Goal: Find specific page/section: Find specific page/section

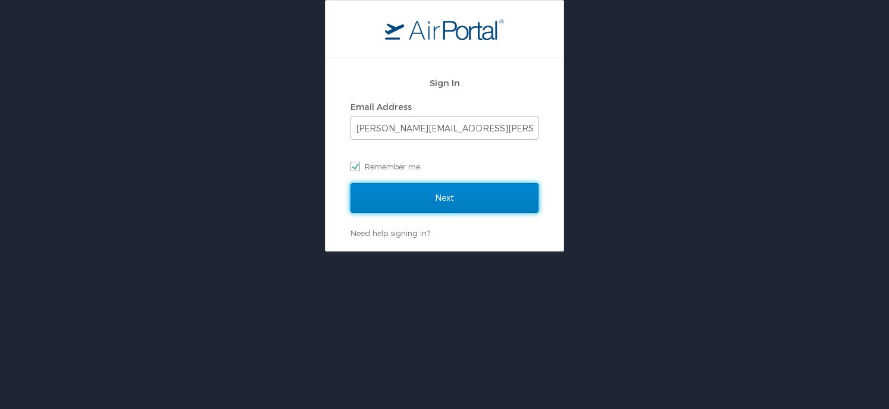
click at [412, 193] on input "Next" at bounding box center [444, 198] width 188 height 30
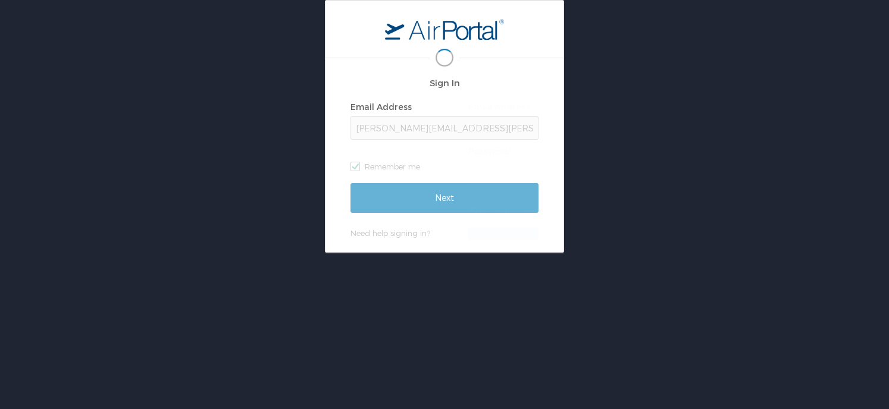
scroll to position [0, 2]
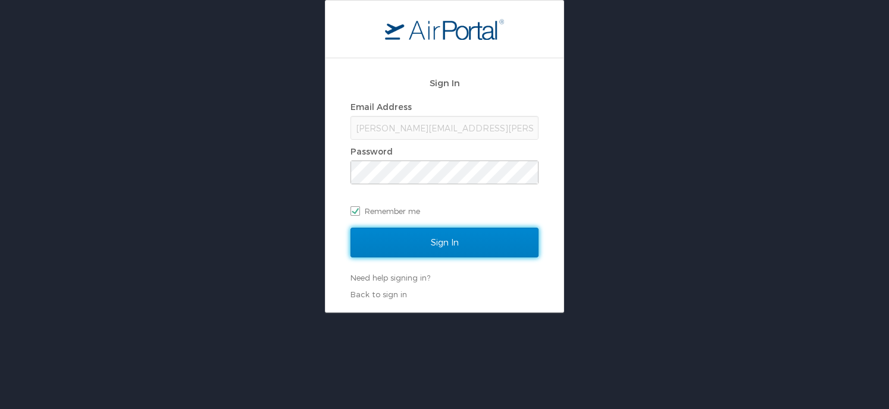
click at [436, 243] on input "Sign In" at bounding box center [444, 243] width 188 height 30
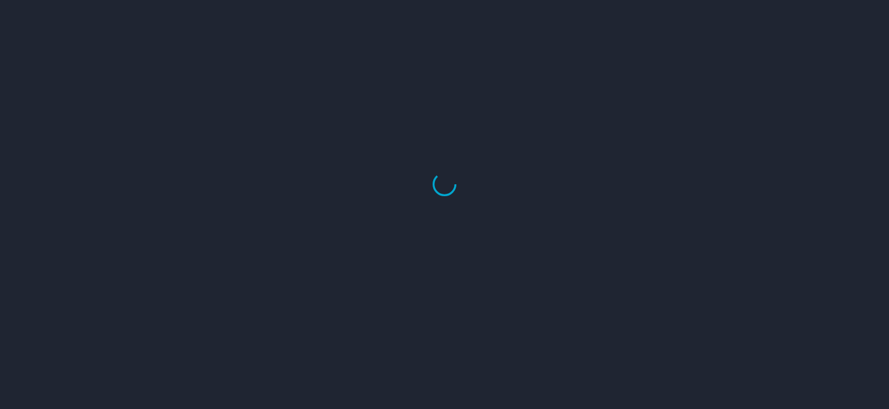
select select "US"
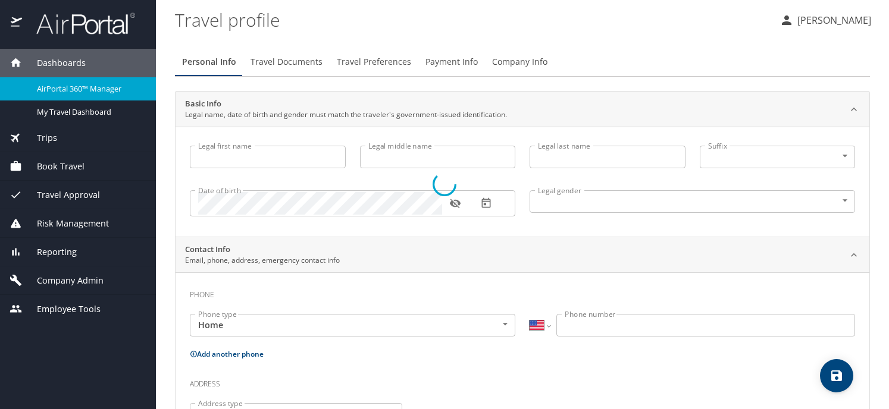
type input "Jennifer"
type input "Patricia Jessie"
type input "Cook"
type input "Undisclosed"
type input "Patricia"
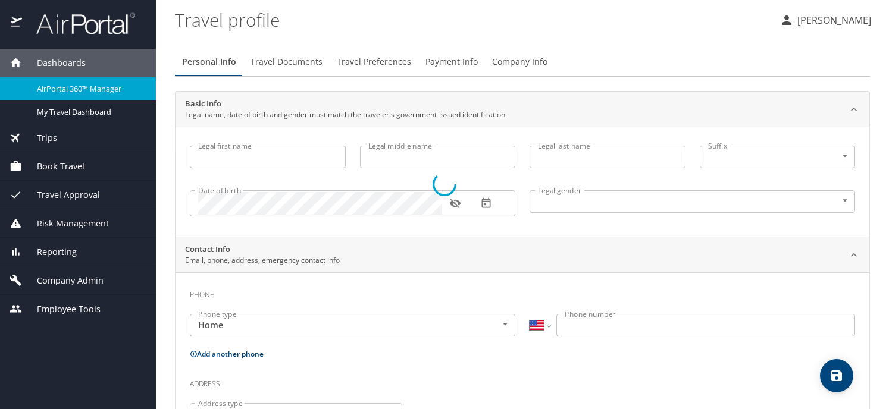
type input "Cook"
type input "(425) 890-1927"
type input "patricia.cook@outlook.com"
select select "US"
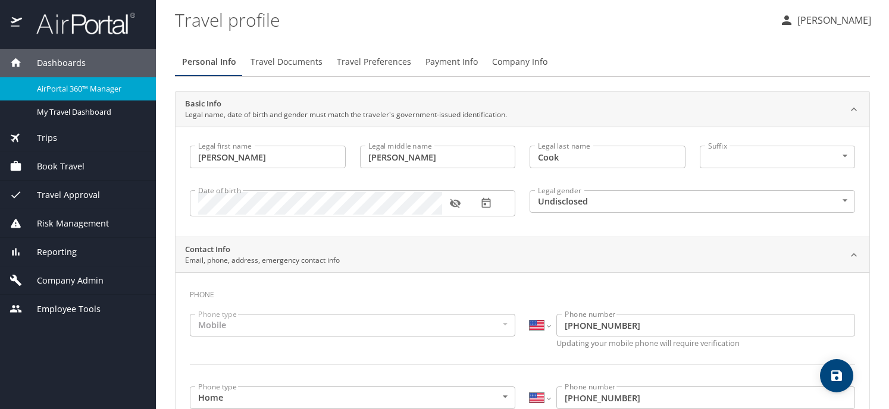
click at [91, 284] on span "Company Admin" at bounding box center [63, 280] width 82 height 13
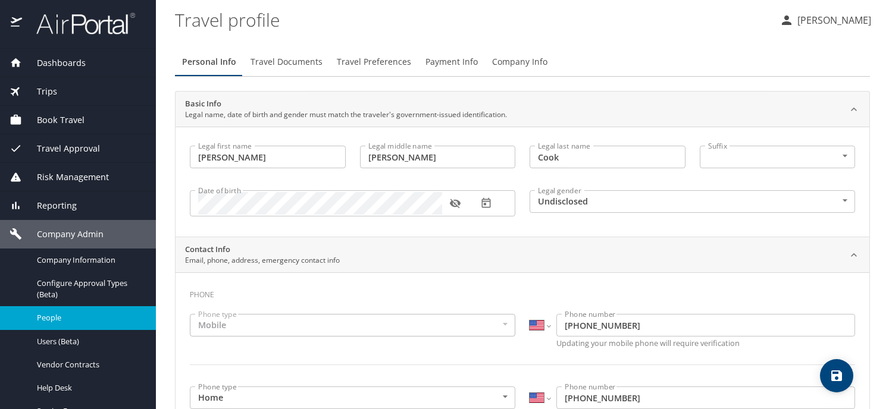
click at [87, 323] on span "People" at bounding box center [89, 317] width 105 height 11
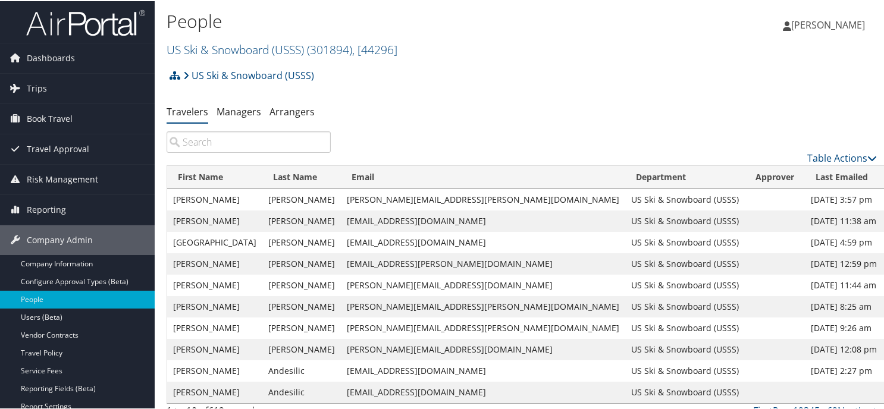
click at [290, 142] on input "search" at bounding box center [249, 140] width 164 height 21
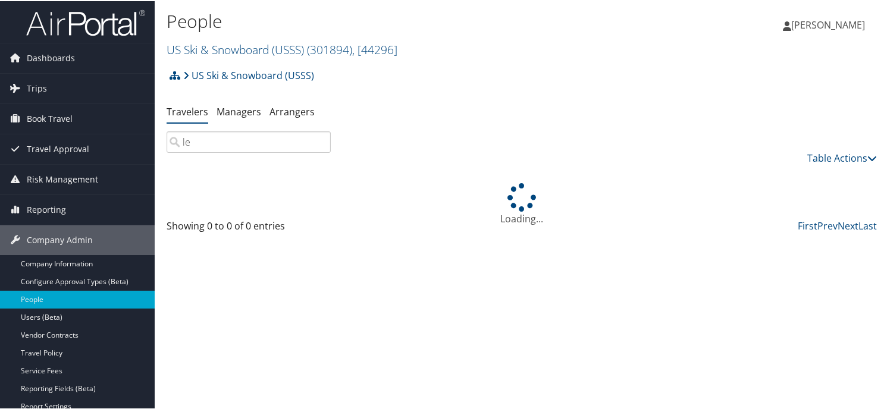
type input "l"
